Goal: Complete application form

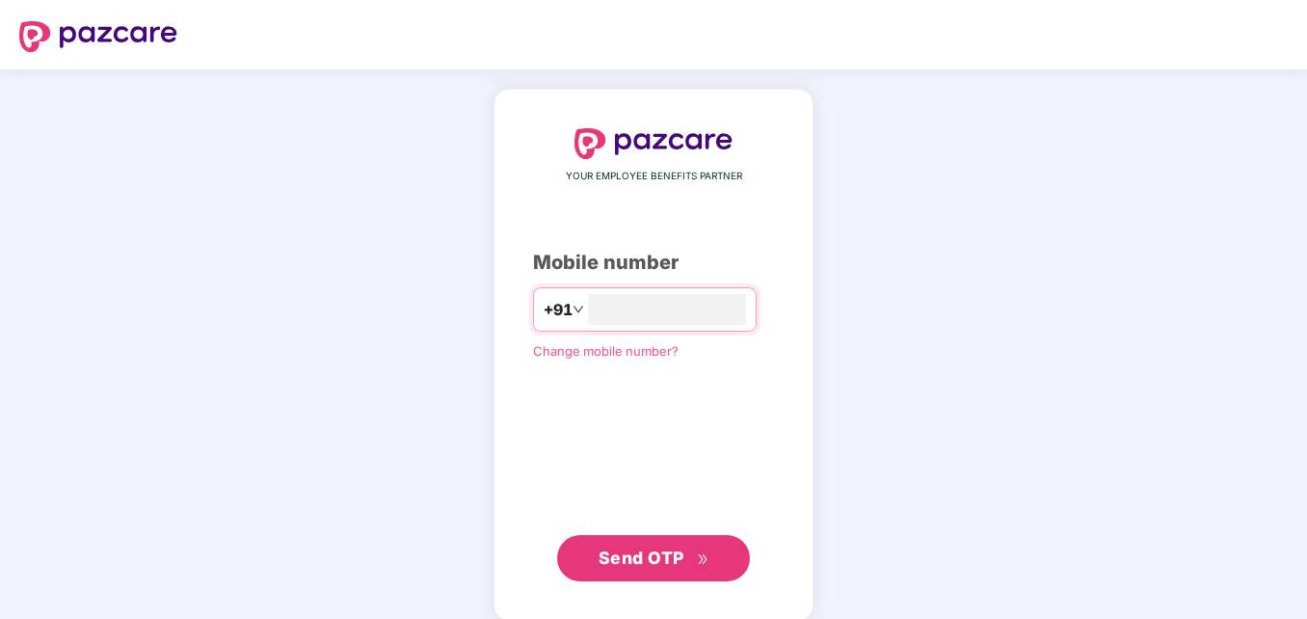
type input "**********"
click at [629, 573] on button "Send OTP" at bounding box center [653, 556] width 193 height 46
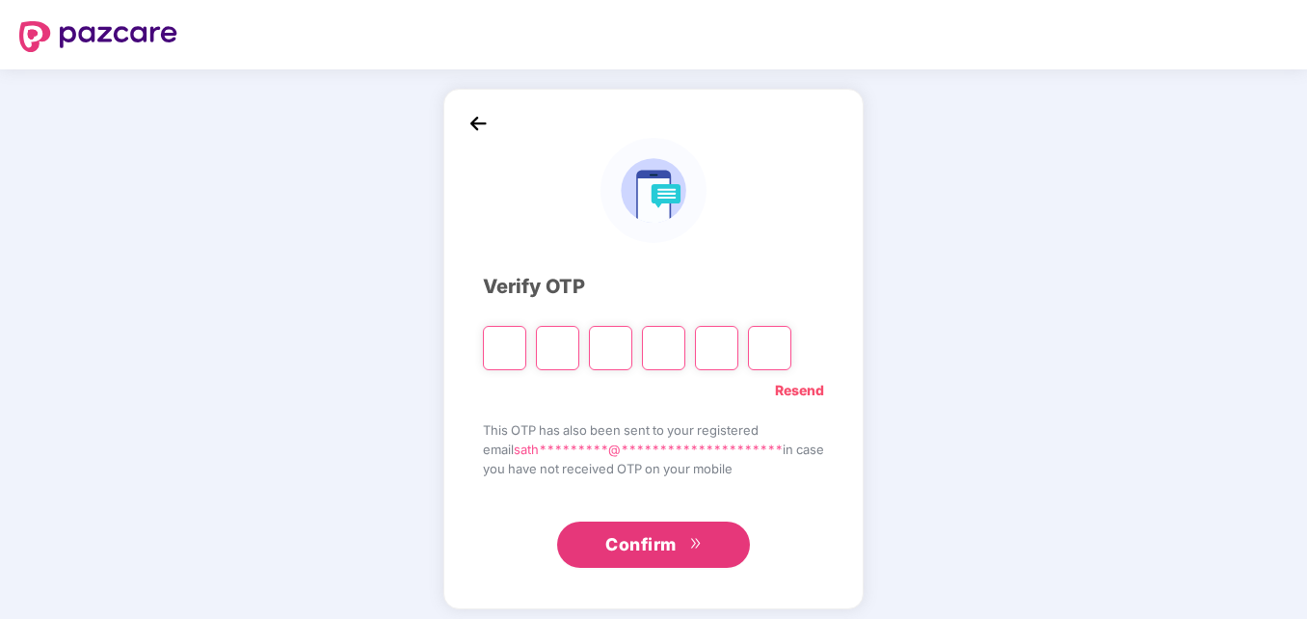
type input "*"
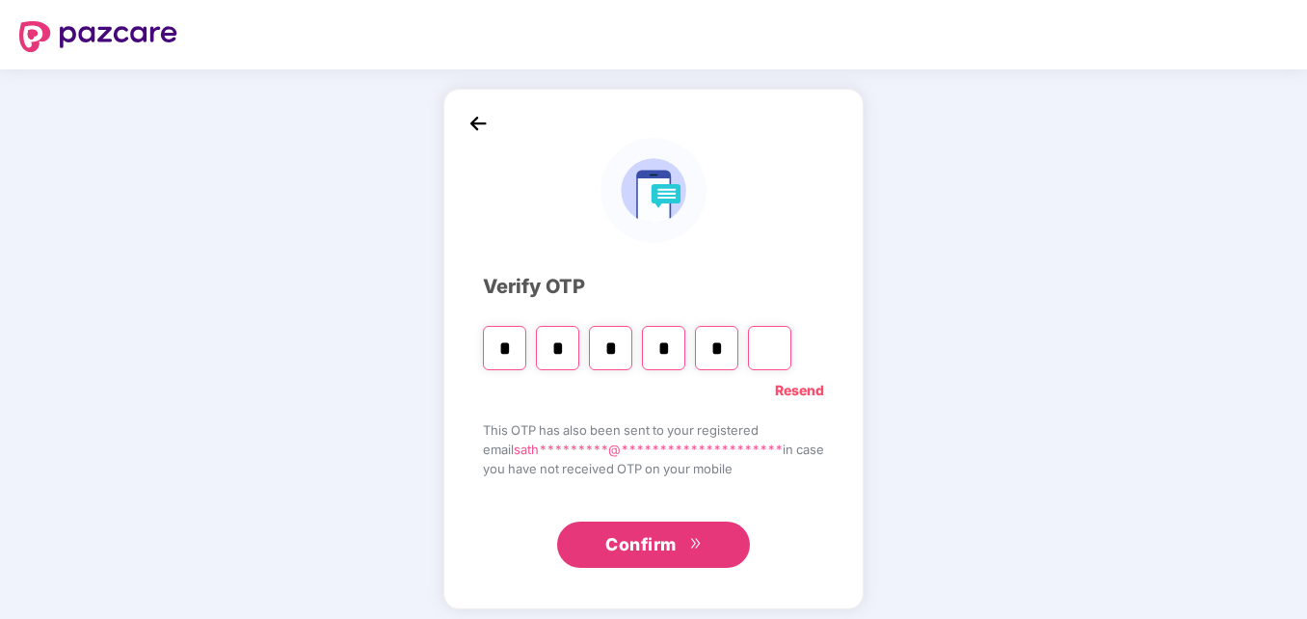
type input "*"
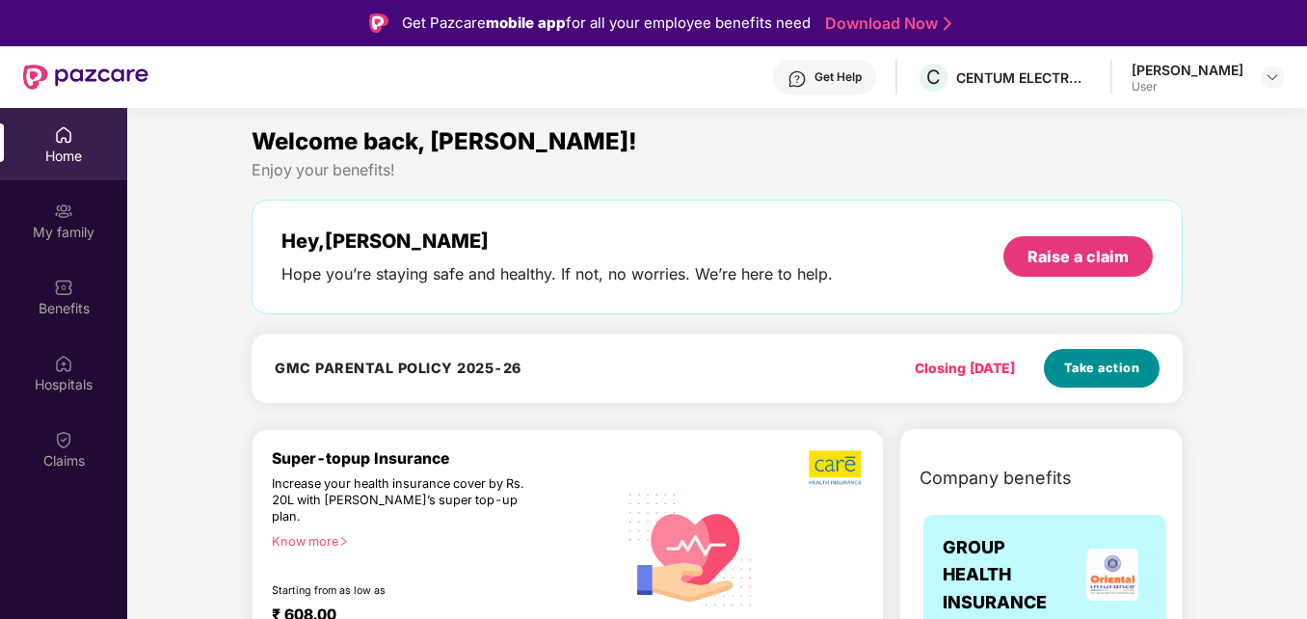
click at [1097, 368] on span "Take action" at bounding box center [1102, 368] width 76 height 19
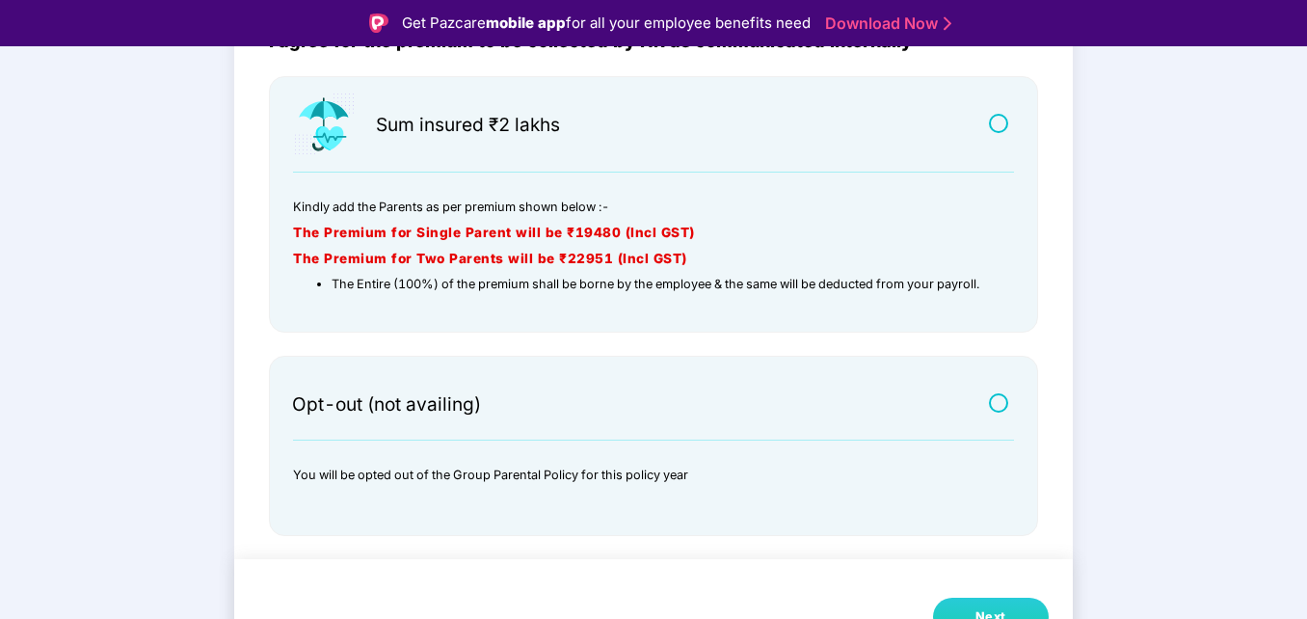
scroll to position [46, 0]
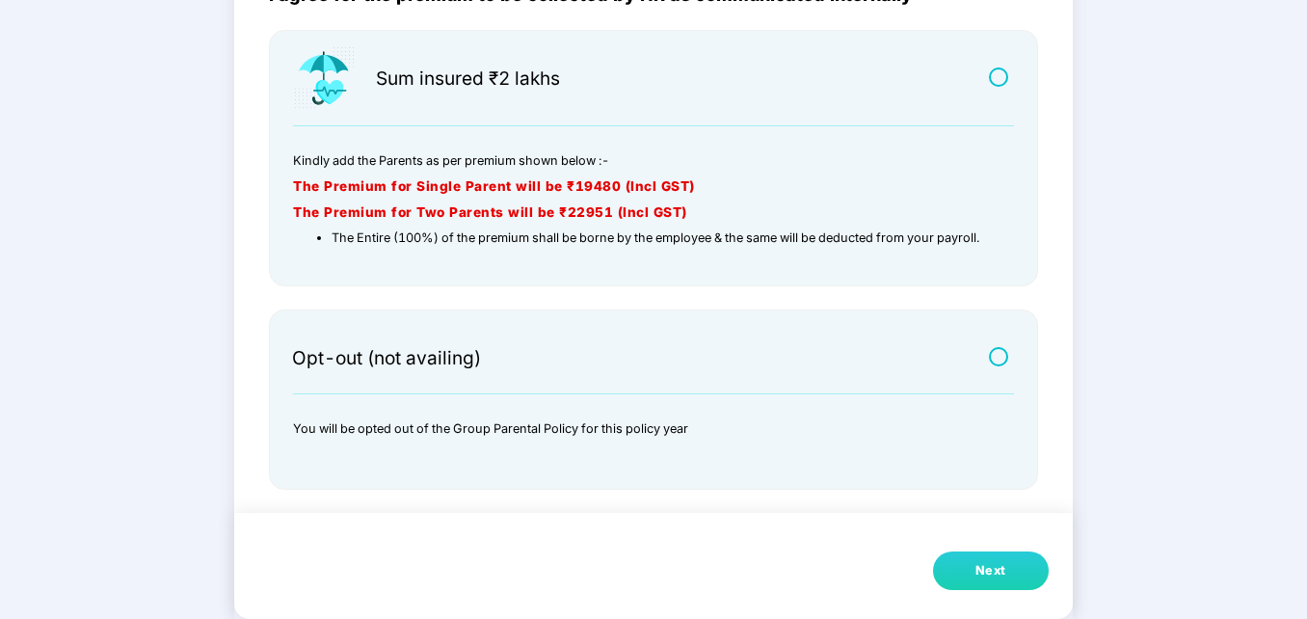
click at [992, 584] on button "Next" at bounding box center [991, 570] width 116 height 39
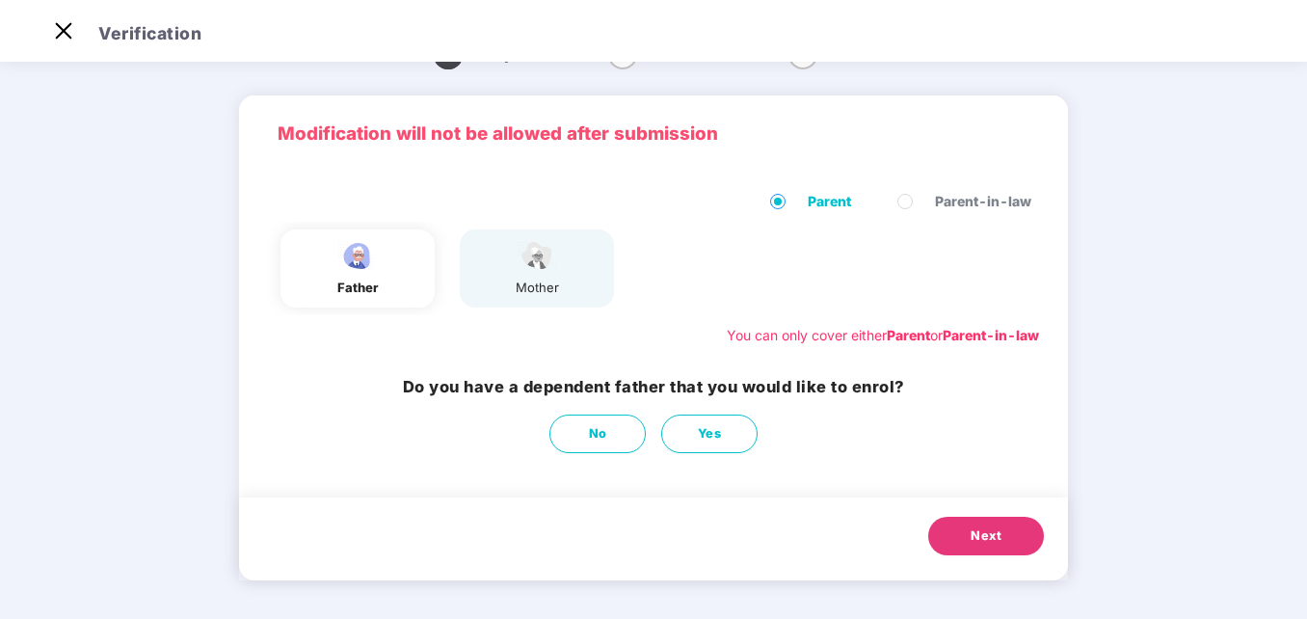
scroll to position [42, 0]
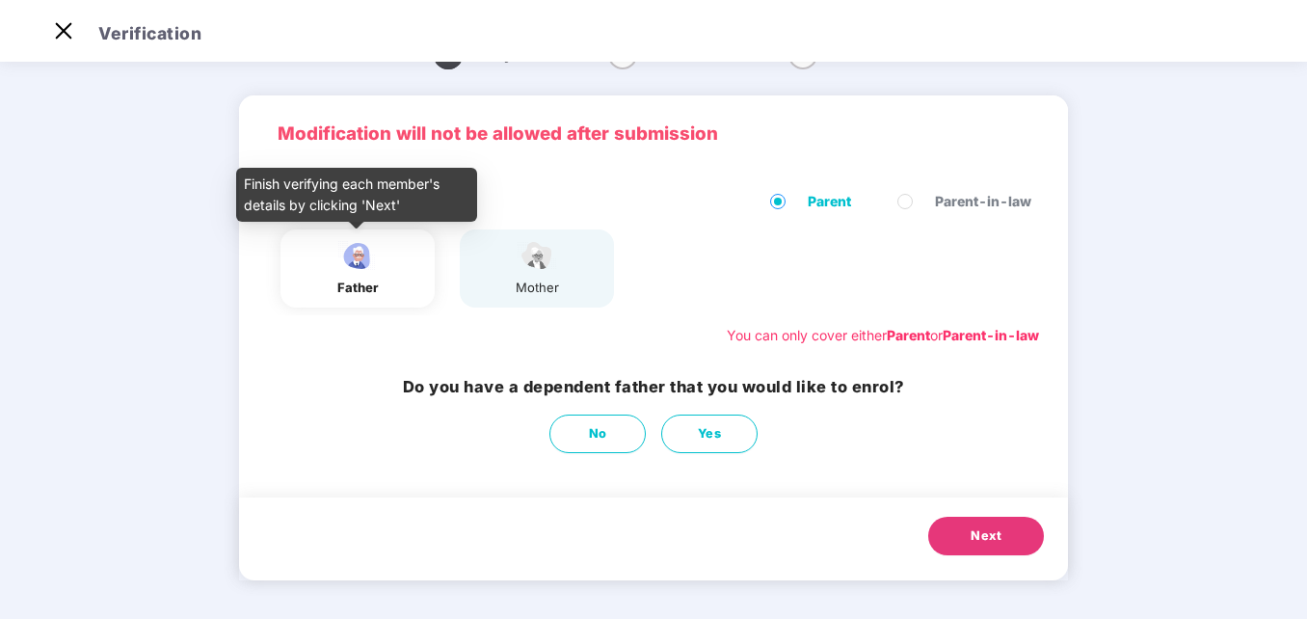
click at [364, 260] on img at bounding box center [358, 256] width 48 height 34
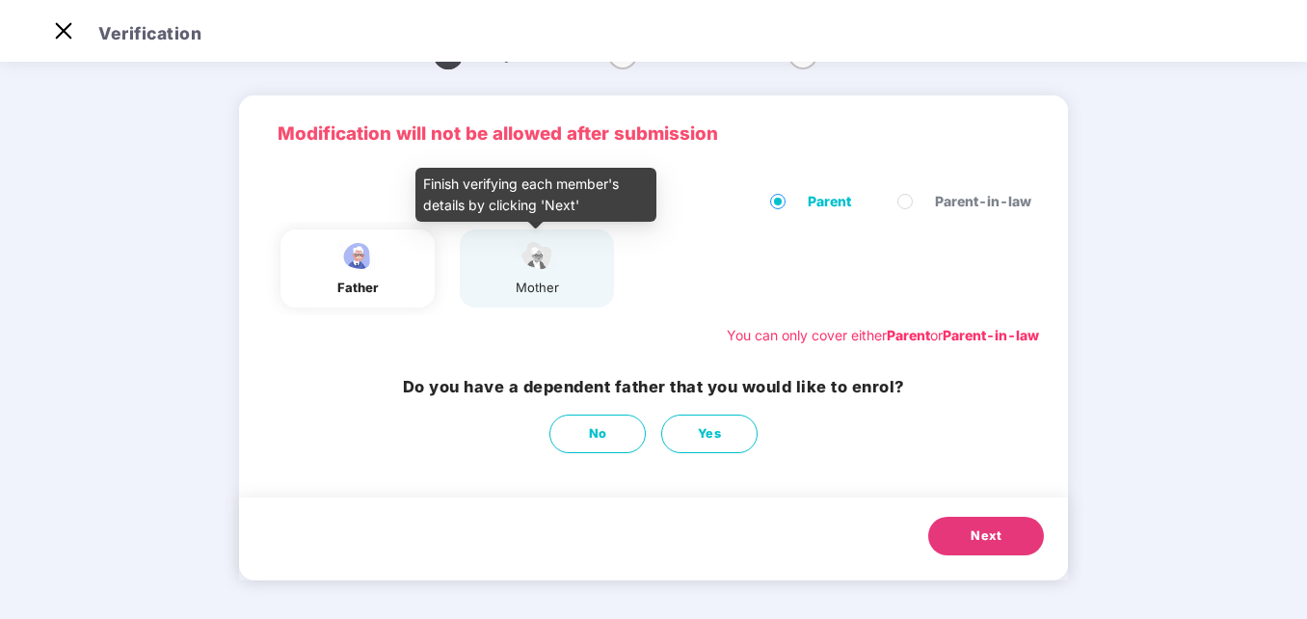
click at [522, 274] on div "mother" at bounding box center [537, 268] width 48 height 59
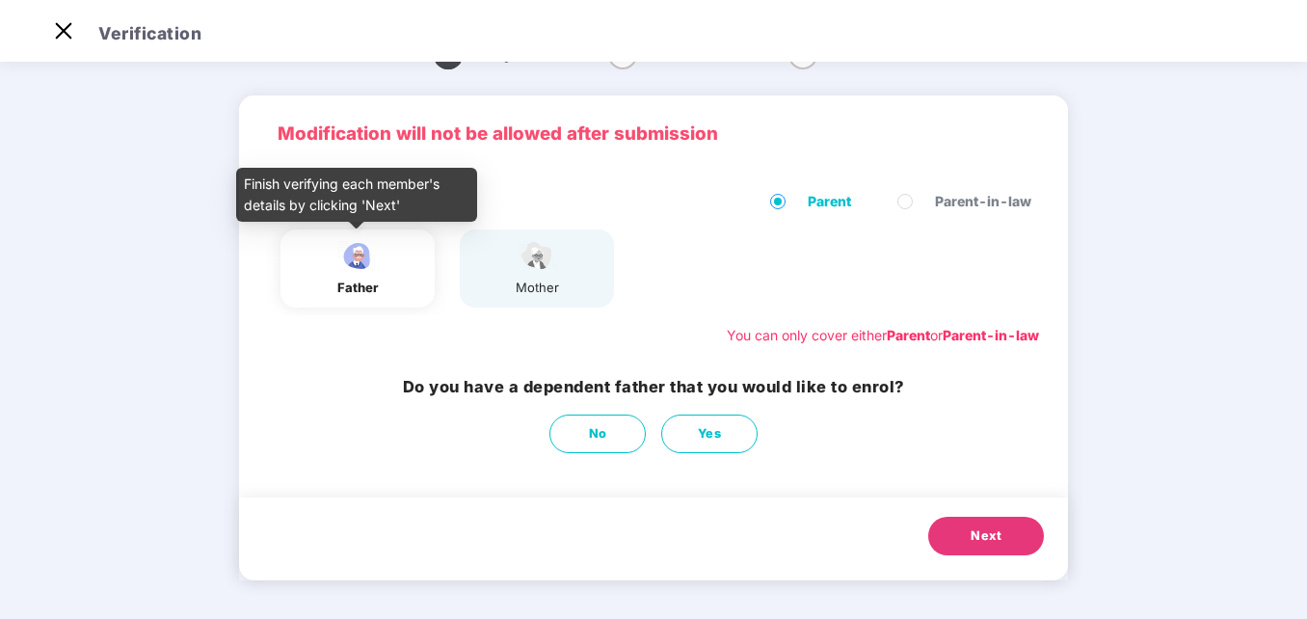
click at [353, 271] on img at bounding box center [358, 256] width 48 height 34
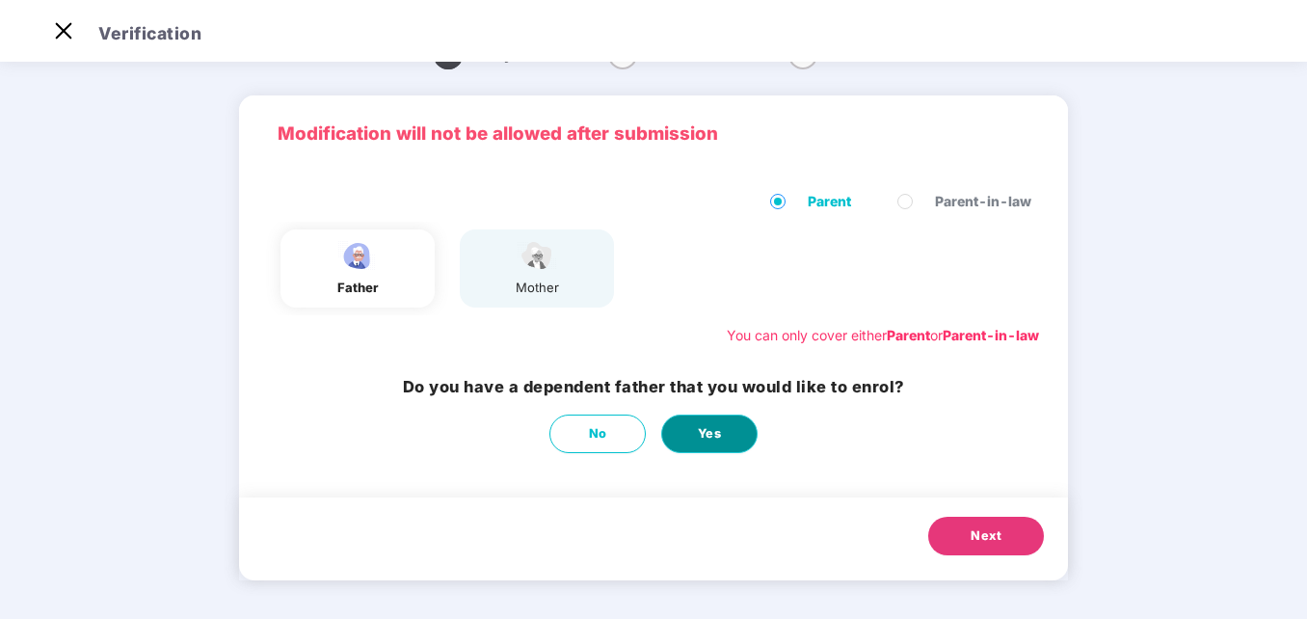
click at [729, 428] on button "Yes" at bounding box center [709, 434] width 96 height 39
select select "****"
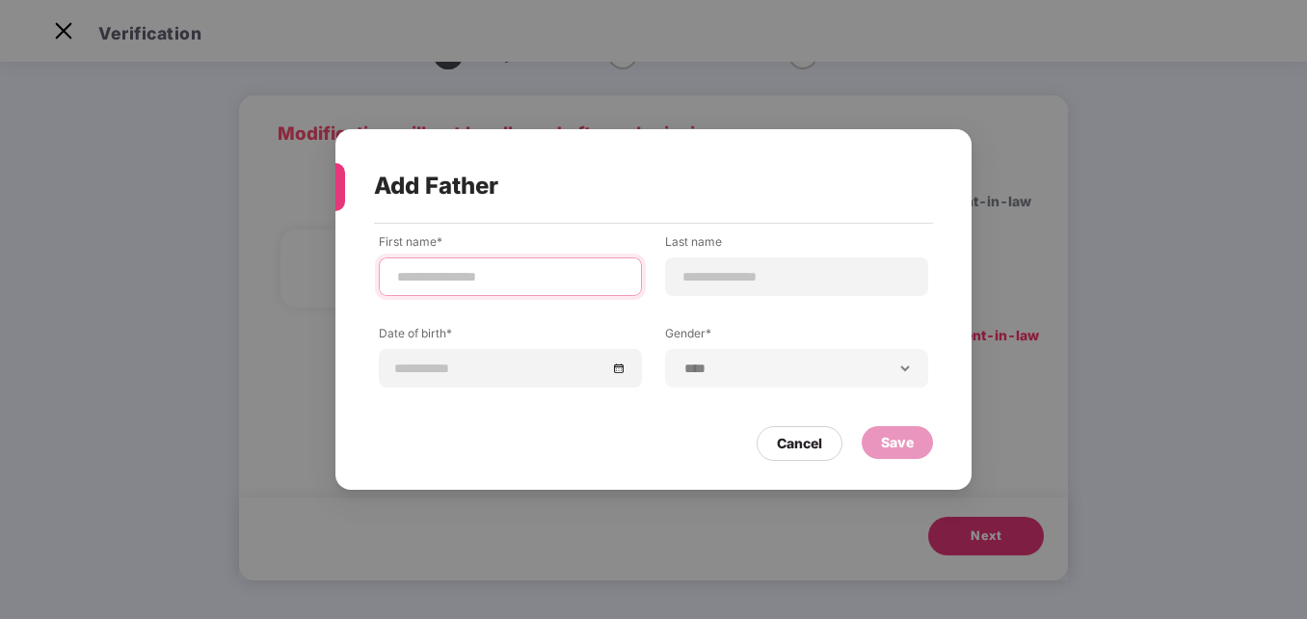
click at [438, 267] on input at bounding box center [510, 277] width 230 height 20
type input "********"
type input "*"
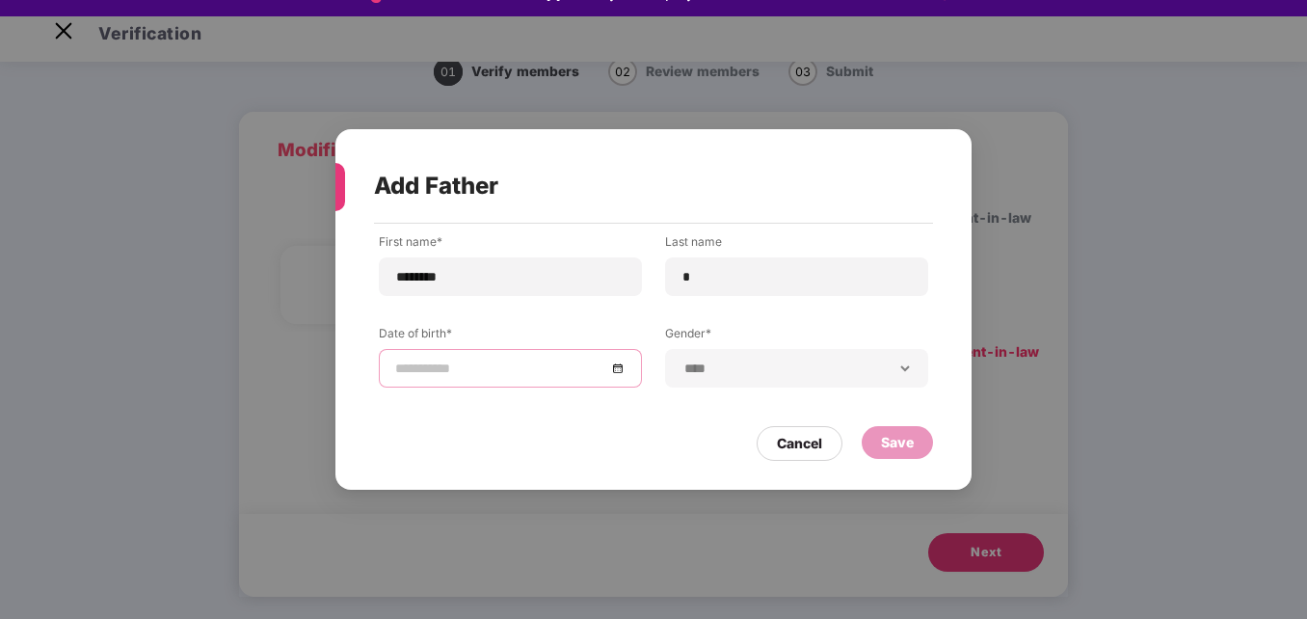
scroll to position [29, 0]
click at [452, 370] on input at bounding box center [500, 368] width 211 height 21
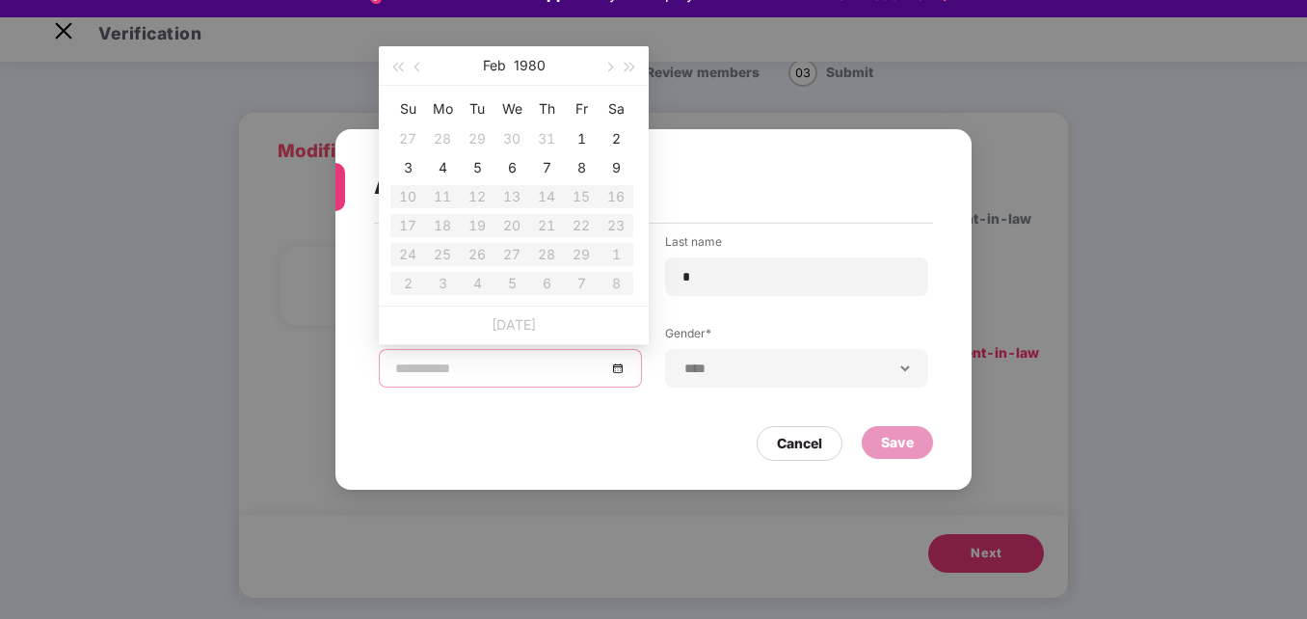
click at [452, 370] on input at bounding box center [500, 368] width 211 height 21
